Goal: Information Seeking & Learning: Learn about a topic

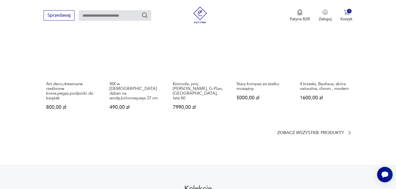
scroll to position [271, 0]
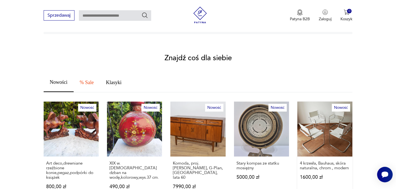
click at [337, 115] on link "Nowość 4 krzesła, Bauhaus, skóra naturalna, chrom., modern 1600,00 zł" at bounding box center [325, 151] width 55 height 98
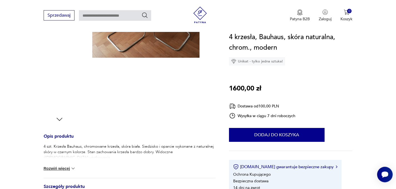
scroll to position [147, 0]
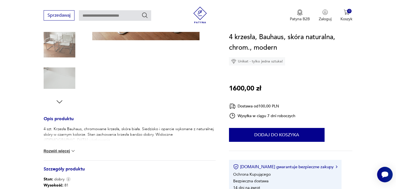
click at [65, 152] on button "Rozwiń więcej" at bounding box center [60, 151] width 32 height 6
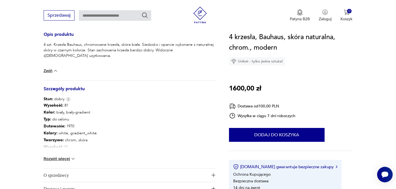
scroll to position [294, 0]
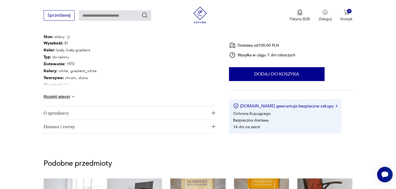
click at [64, 112] on span "O sprzedawcy" at bounding box center [126, 113] width 164 height 13
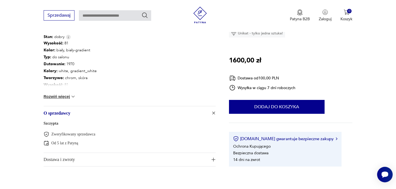
click at [64, 112] on span "O sprzedawcy" at bounding box center [126, 113] width 164 height 13
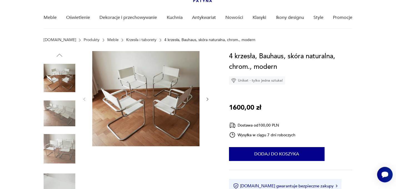
scroll to position [36, 0]
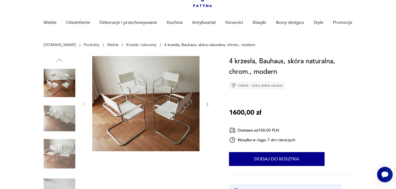
click at [119, 120] on img at bounding box center [145, 103] width 107 height 95
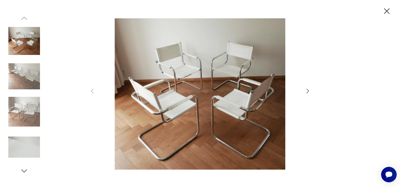
click at [158, 115] on img at bounding box center [200, 94] width 198 height 152
click at [310, 91] on icon "button" at bounding box center [308, 91] width 7 height 7
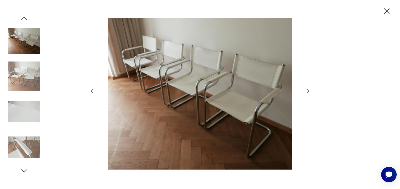
click at [310, 91] on icon "button" at bounding box center [308, 91] width 7 height 7
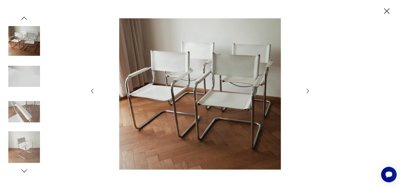
click at [310, 91] on icon "button" at bounding box center [308, 91] width 7 height 7
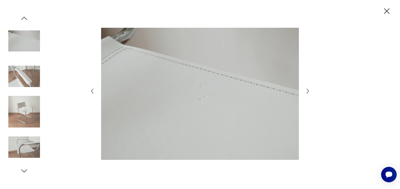
click at [310, 91] on icon "button" at bounding box center [308, 91] width 7 height 7
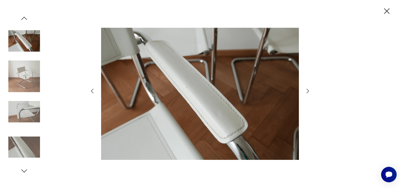
click at [310, 91] on icon "button" at bounding box center [308, 91] width 7 height 7
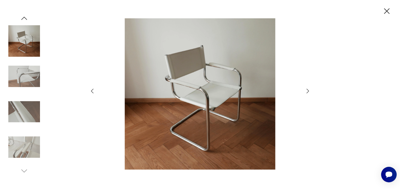
click at [310, 91] on icon "button" at bounding box center [308, 91] width 7 height 7
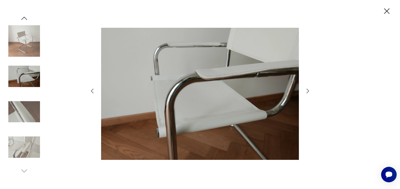
click at [310, 91] on icon "button" at bounding box center [308, 91] width 7 height 7
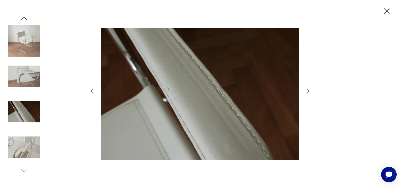
click at [310, 91] on icon "button" at bounding box center [308, 91] width 7 height 7
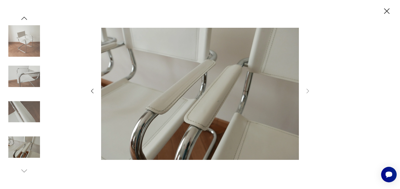
click at [387, 14] on icon "button" at bounding box center [387, 11] width 10 height 10
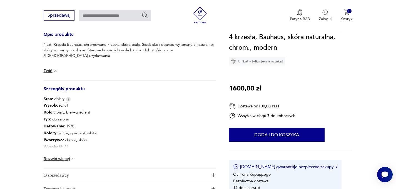
scroll to position [280, 0]
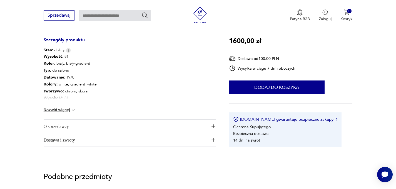
click at [66, 141] on span "Dostawa i zwroty" at bounding box center [126, 139] width 164 height 13
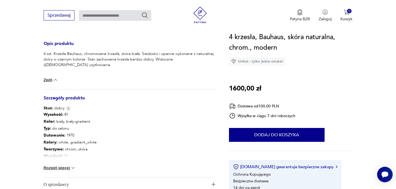
scroll to position [222, 0]
click at [63, 169] on button "Rozwiń więcej" at bounding box center [60, 168] width 32 height 6
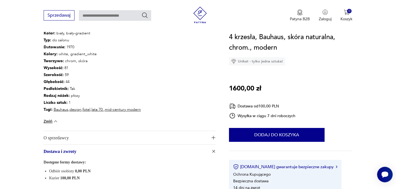
scroll to position [316, 0]
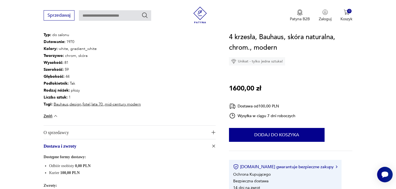
click at [69, 133] on span "O sprzedawcy" at bounding box center [126, 132] width 164 height 13
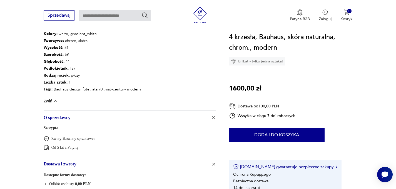
scroll to position [365, 0]
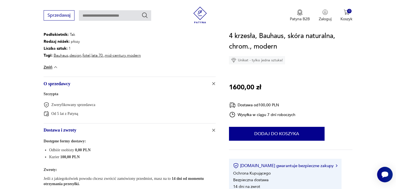
click at [54, 94] on link "Szczypta" at bounding box center [51, 94] width 15 height 4
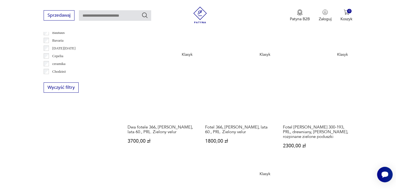
scroll to position [132, 0]
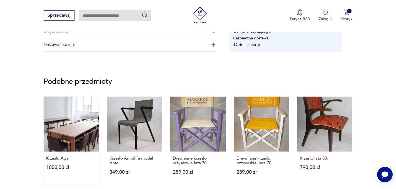
scroll to position [425, 0]
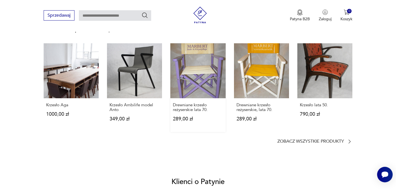
click at [198, 76] on link "Drewniane krzesło reżyserskie lata 70. 289,00 zł" at bounding box center [197, 87] width 55 height 89
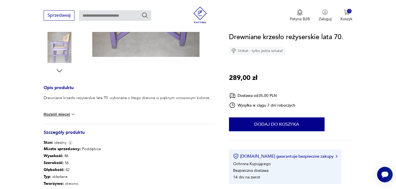
scroll to position [240, 0]
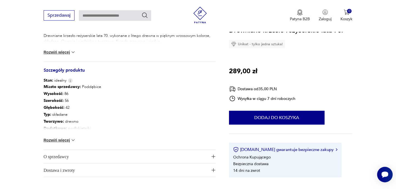
click at [62, 156] on span "O sprzedawcy" at bounding box center [126, 156] width 164 height 13
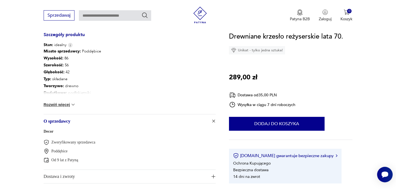
scroll to position [298, 0]
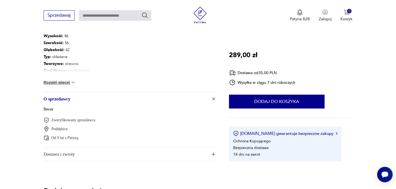
click at [50, 110] on link "Decor" at bounding box center [49, 109] width 10 height 4
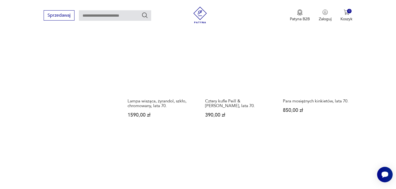
scroll to position [750, 0]
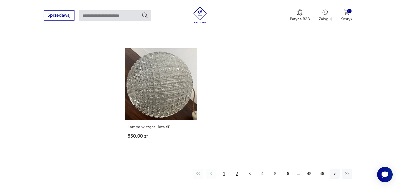
click at [238, 171] on button "2" at bounding box center [237, 174] width 10 height 10
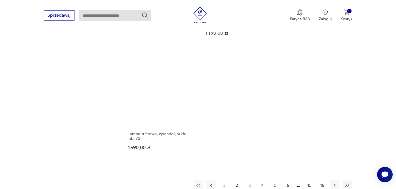
scroll to position [729, 0]
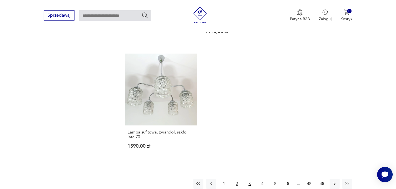
click at [249, 181] on button "3" at bounding box center [250, 184] width 10 height 10
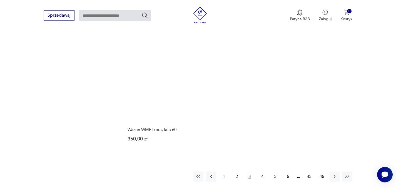
scroll to position [773, 0]
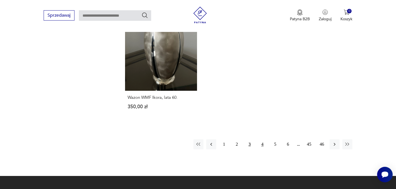
click at [263, 140] on button "4" at bounding box center [263, 145] width 10 height 10
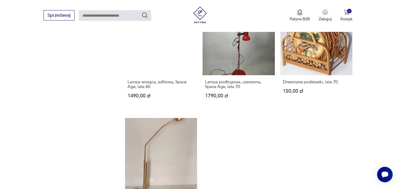
scroll to position [755, 0]
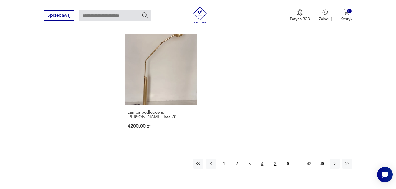
click at [276, 166] on button "5" at bounding box center [275, 164] width 10 height 10
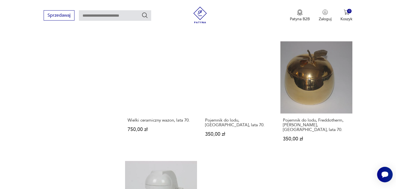
scroll to position [746, 0]
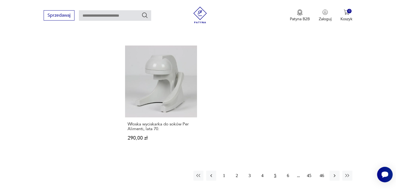
click at [276, 171] on button "5" at bounding box center [275, 176] width 10 height 10
click at [289, 171] on button "6" at bounding box center [288, 176] width 10 height 10
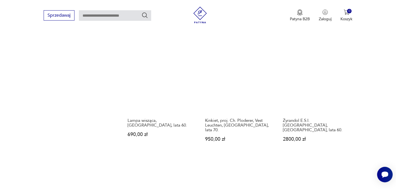
scroll to position [729, 0]
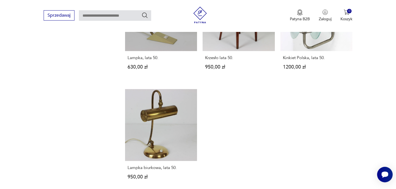
scroll to position [769, 0]
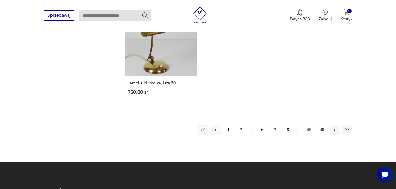
click at [288, 133] on button "8" at bounding box center [288, 130] width 10 height 10
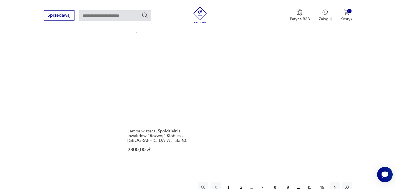
scroll to position [760, 0]
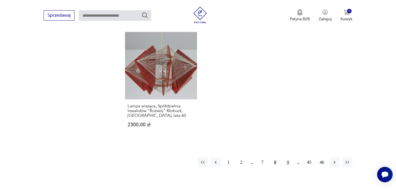
click at [290, 158] on button "9" at bounding box center [288, 163] width 10 height 10
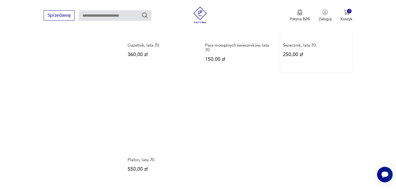
scroll to position [844, 0]
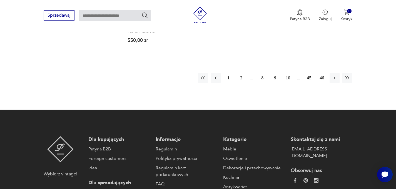
click at [289, 73] on button "10" at bounding box center [288, 78] width 10 height 10
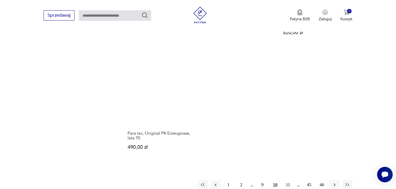
scroll to position [835, 0]
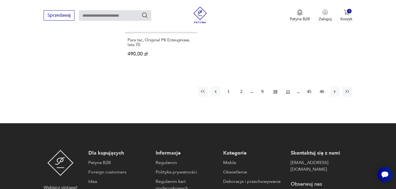
click at [289, 87] on button "11" at bounding box center [288, 92] width 10 height 10
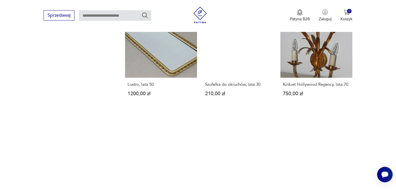
scroll to position [791, 0]
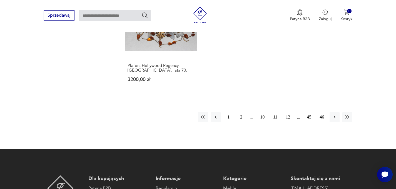
click at [290, 117] on button "12" at bounding box center [288, 117] width 10 height 10
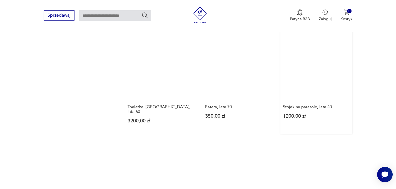
scroll to position [773, 0]
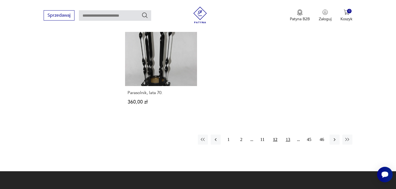
click at [289, 135] on button "13" at bounding box center [288, 140] width 10 height 10
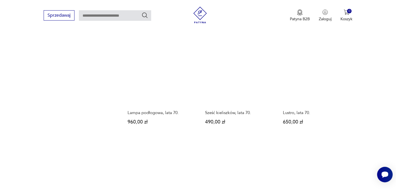
scroll to position [800, 0]
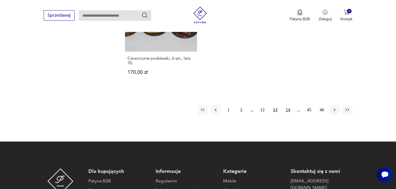
click at [290, 111] on button "14" at bounding box center [288, 110] width 10 height 10
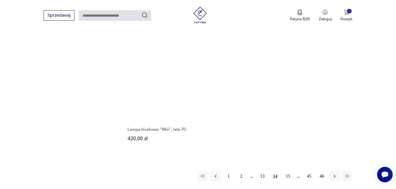
scroll to position [769, 0]
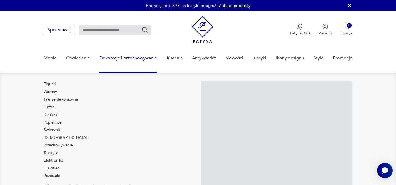
click at [120, 127] on div "Figurki Wazony Talerze dekoracyjne Lustra Doniczki Popielnice Świeczniki Bibelo…" at bounding box center [120, 131] width 152 height 100
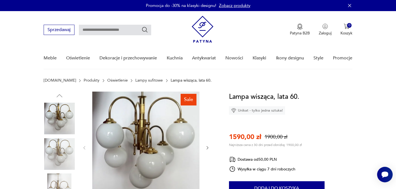
click at [139, 138] on img at bounding box center [145, 148] width 107 height 112
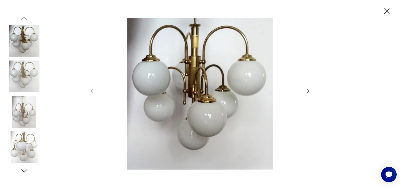
click at [387, 11] on icon "button" at bounding box center [387, 11] width 10 height 10
